Goal: Task Accomplishment & Management: Manage account settings

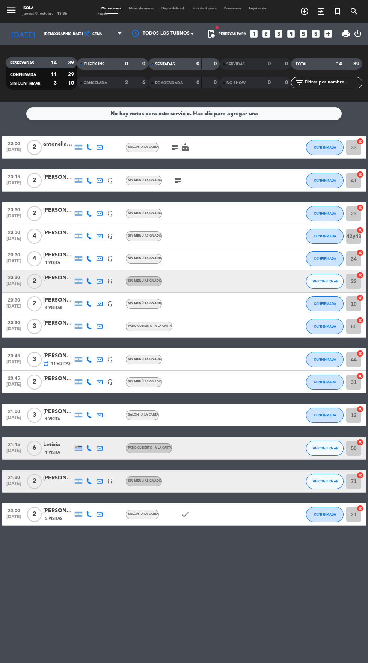
click at [141, 8] on span "Mapa de mesas" at bounding box center [141, 8] width 33 height 3
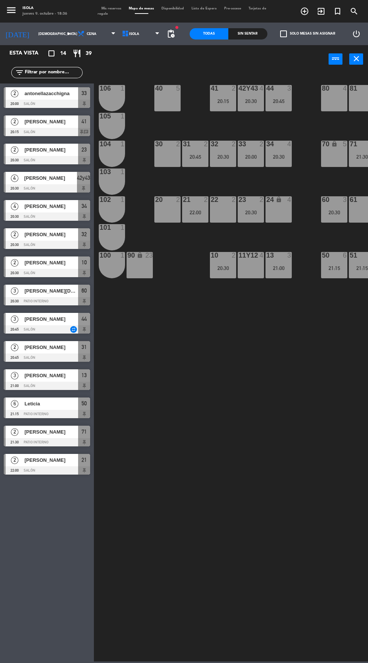
click at [196, 212] on div "22:00" at bounding box center [195, 212] width 26 height 5
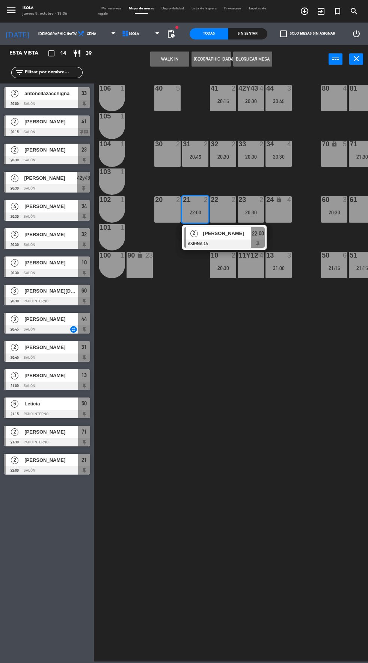
click at [165, 162] on div "30 2" at bounding box center [168, 154] width 26 height 26
click at [160, 66] on button "Mover" at bounding box center [149, 59] width 39 height 15
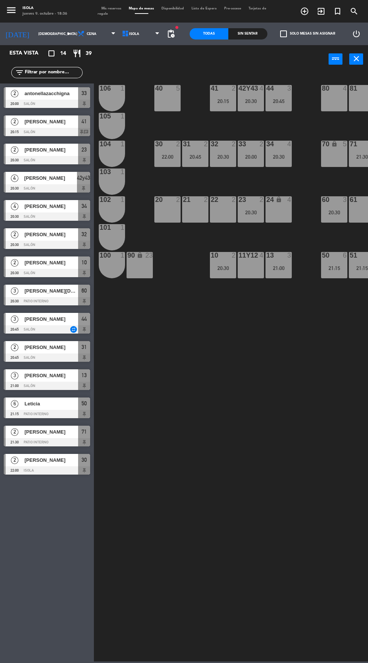
click at [279, 333] on div "40 5 42y43 4 20:30 41 2 20:15 44 3 20:45 80 4 81 4 106 1 105 1 30 2 22:00 31 2 …" at bounding box center [233, 366] width 271 height 589
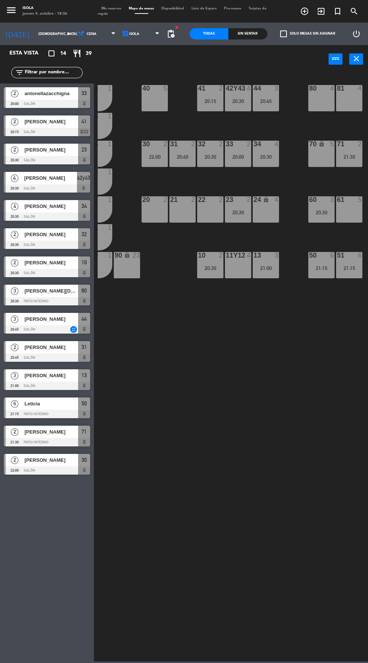
click at [269, 162] on div "34 4 20:30" at bounding box center [266, 154] width 26 height 26
click at [313, 323] on div "40 5 42y43 4 20:30 41 2 20:15 44 3 20:45 80 4 81 4 106 1 105 1 30 2 22:00 31 2 …" at bounding box center [233, 366] width 271 height 589
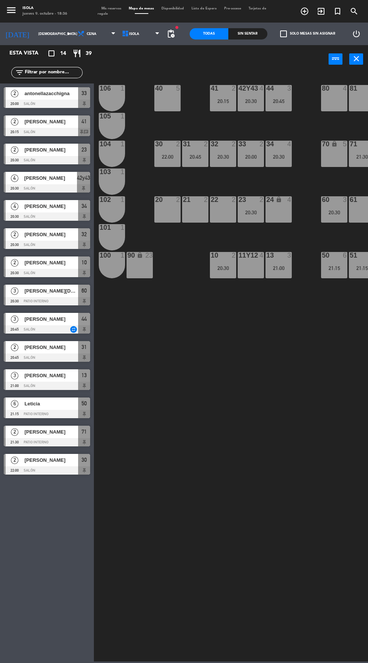
click at [197, 159] on div "20:45" at bounding box center [195, 156] width 26 height 5
click at [268, 321] on div "40 5 42y43 4 20:30 41 2 20:15 44 3 20:45 80 4 81 4 106 1 105 1 30 2 22:00 31 2 …" at bounding box center [233, 366] width 271 height 589
click at [222, 156] on div "20:30" at bounding box center [223, 156] width 26 height 5
click at [276, 314] on div "40 5 42y43 4 20:30 41 2 20:15 44 3 20:45 80 4 81 4 106 1 105 1 30 2 22:00 31 2 …" at bounding box center [233, 366] width 271 height 589
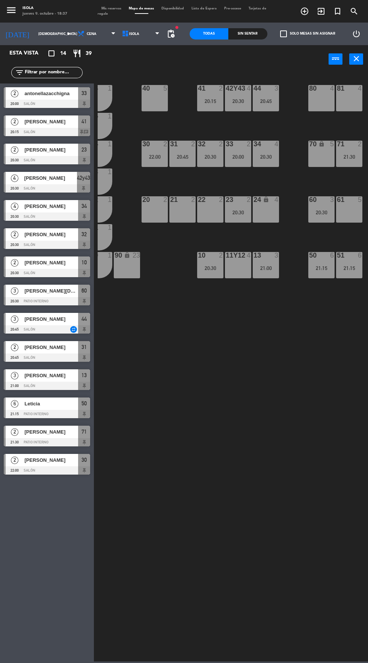
click at [260, 290] on div "40 5 42y43 4 20:30 41 2 20:15 44 3 20:45 80 4 81 4 106 1 105 1 30 2 22:00 31 2 …" at bounding box center [233, 366] width 271 height 589
click at [271, 289] on div "40 5 42y43 4 20:30 41 2 20:15 44 3 20:45 80 4 81 4 106 1 105 1 30 2 22:00 31 2 …" at bounding box center [233, 366] width 271 height 589
click at [270, 270] on div "21:00" at bounding box center [266, 267] width 26 height 5
click at [329, 361] on div "40 5 42y43 4 20:30 41 2 20:15 44 3 20:45 80 4 81 4 106 1 105 1 30 2 22:00 31 2 …" at bounding box center [233, 366] width 271 height 589
click at [119, 8] on span "Mis reservas" at bounding box center [111, 8] width 27 height 3
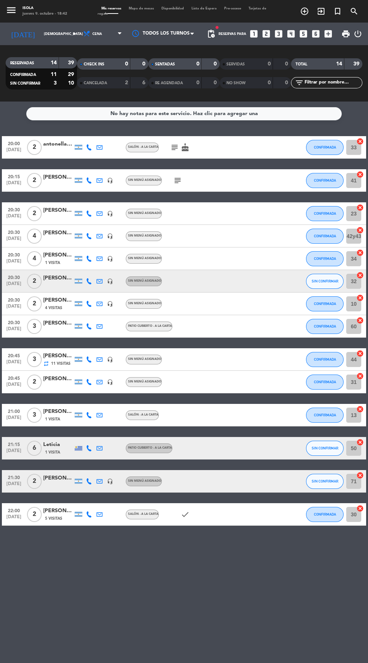
click at [61, 299] on div "[PERSON_NAME]" at bounding box center [58, 300] width 30 height 9
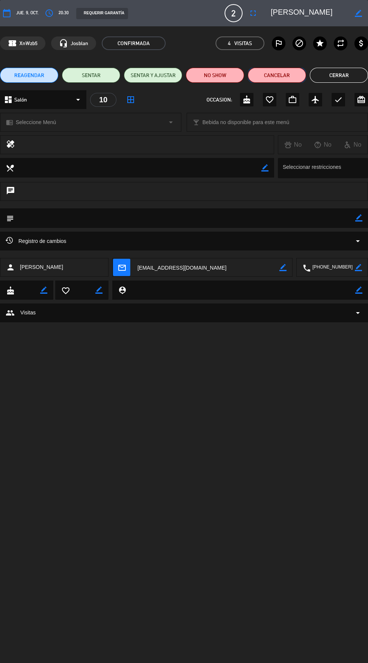
click at [291, 73] on button "Cancelar" at bounding box center [277, 75] width 58 height 15
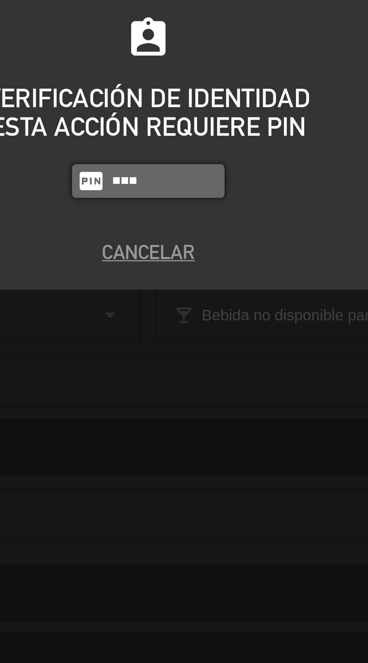
type input "5575"
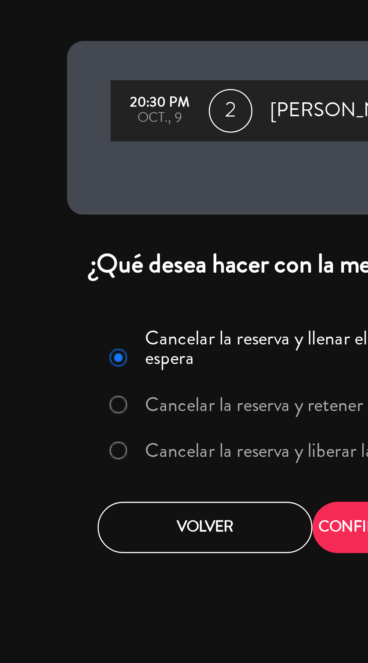
click at [117, 178] on input "Cancelar la reserva y liberar la mesa" at bounding box center [116, 176] width 5 height 5
radio input "true"
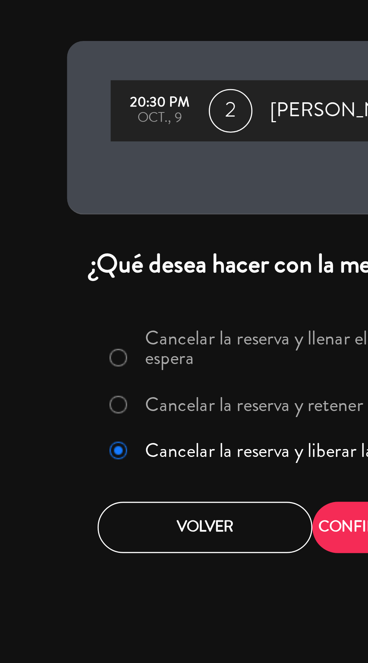
click at [190, 201] on button "CONFIRMAR CANCELACIÓN" at bounding box center [221, 203] width 74 height 18
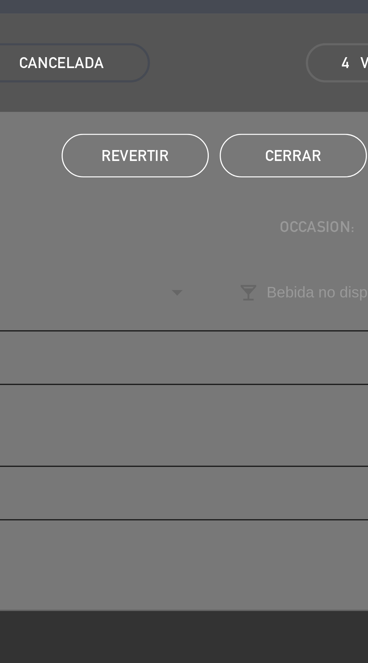
click at [213, 73] on button "Cerrar" at bounding box center [211, 75] width 51 height 15
